Goal: Check status: Check status

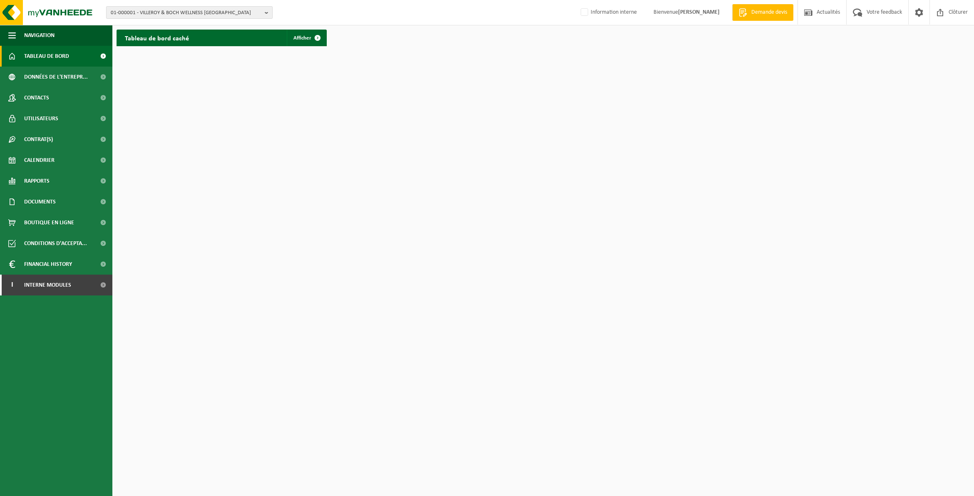
click at [266, 9] on b "button" at bounding box center [268, 13] width 7 height 12
click at [204, 26] on input "text" at bounding box center [189, 26] width 162 height 10
paste input "10-790910"
type input "10-790910"
click at [195, 40] on strong "10-790910 - EIFFAGE ROUTE NE ARTOIS LITTO ARRAS" at bounding box center [176, 41] width 131 height 12
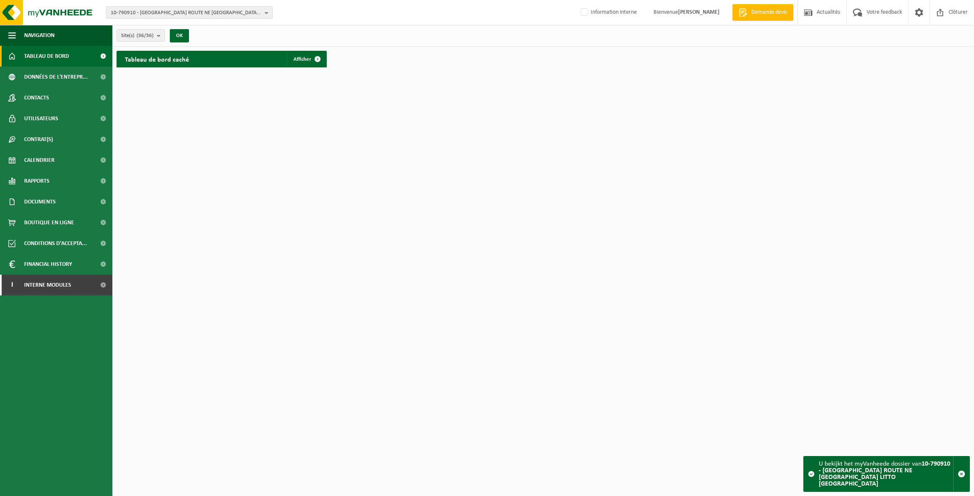
click at [268, 10] on b "button" at bounding box center [268, 13] width 7 height 12
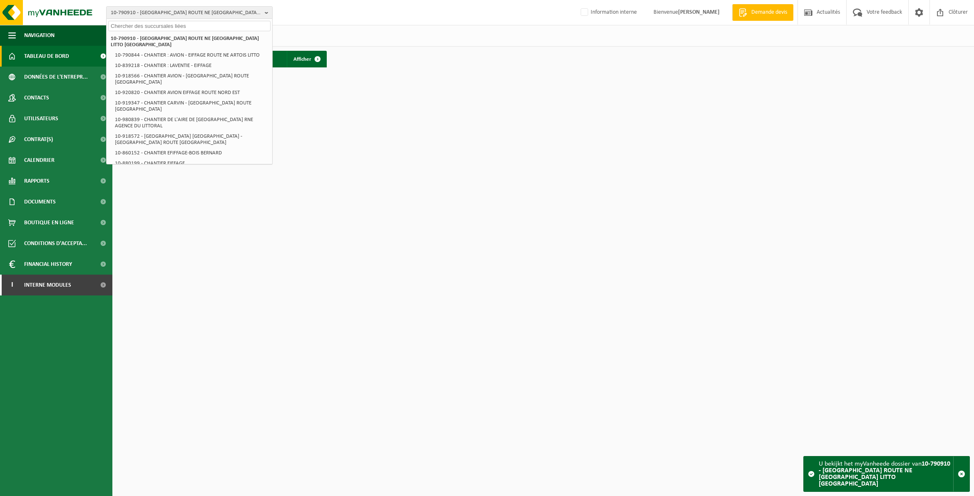
click at [330, 163] on html "10-790910 - EIFFAGE ROUTE NE ARTOIS LITTO ARRAS 10-790910 - EIFFAGE ROUTE NE AR…" at bounding box center [487, 248] width 974 height 496
click at [341, 5] on div "10-790910 - EIFFAGE ROUTE NE ARTOIS LITTO ARRAS 10-790910 - EIFFAGE ROUTE NE AR…" at bounding box center [487, 12] width 974 height 25
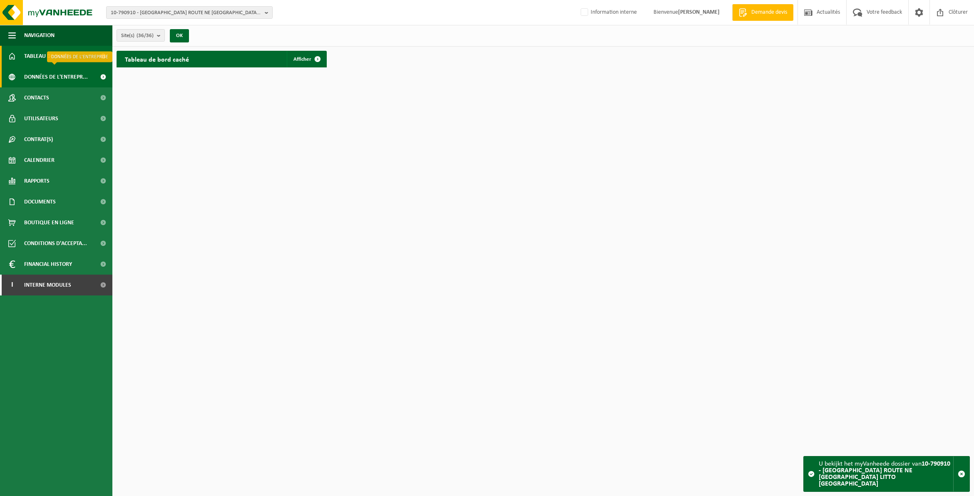
click at [34, 79] on span "Données de l'entrepr..." at bounding box center [56, 77] width 64 height 21
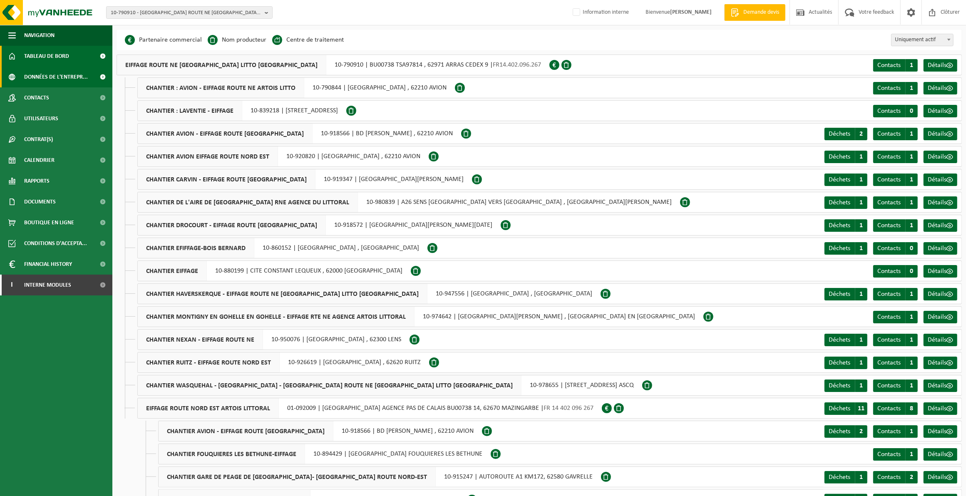
click at [38, 56] on span "Tableau de bord" at bounding box center [46, 56] width 45 height 21
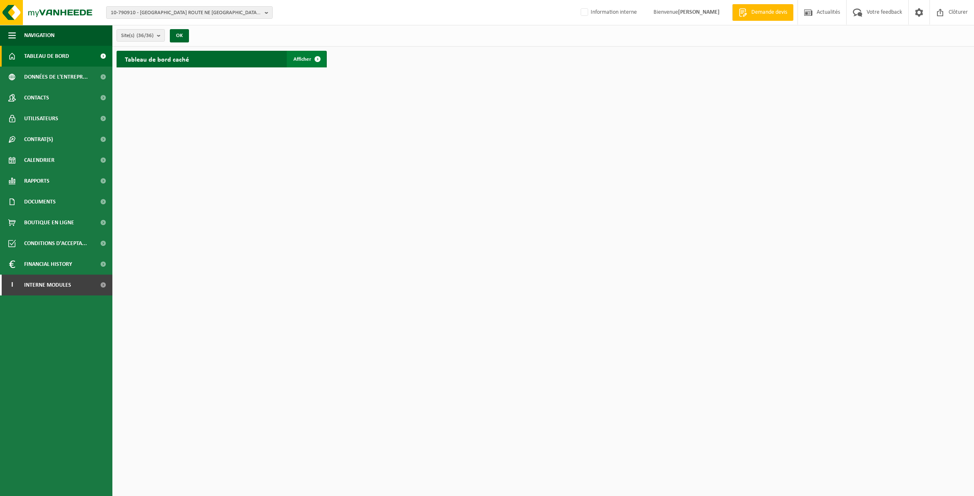
click at [310, 59] on span at bounding box center [317, 59] width 17 height 17
